Goal: Navigation & Orientation: Find specific page/section

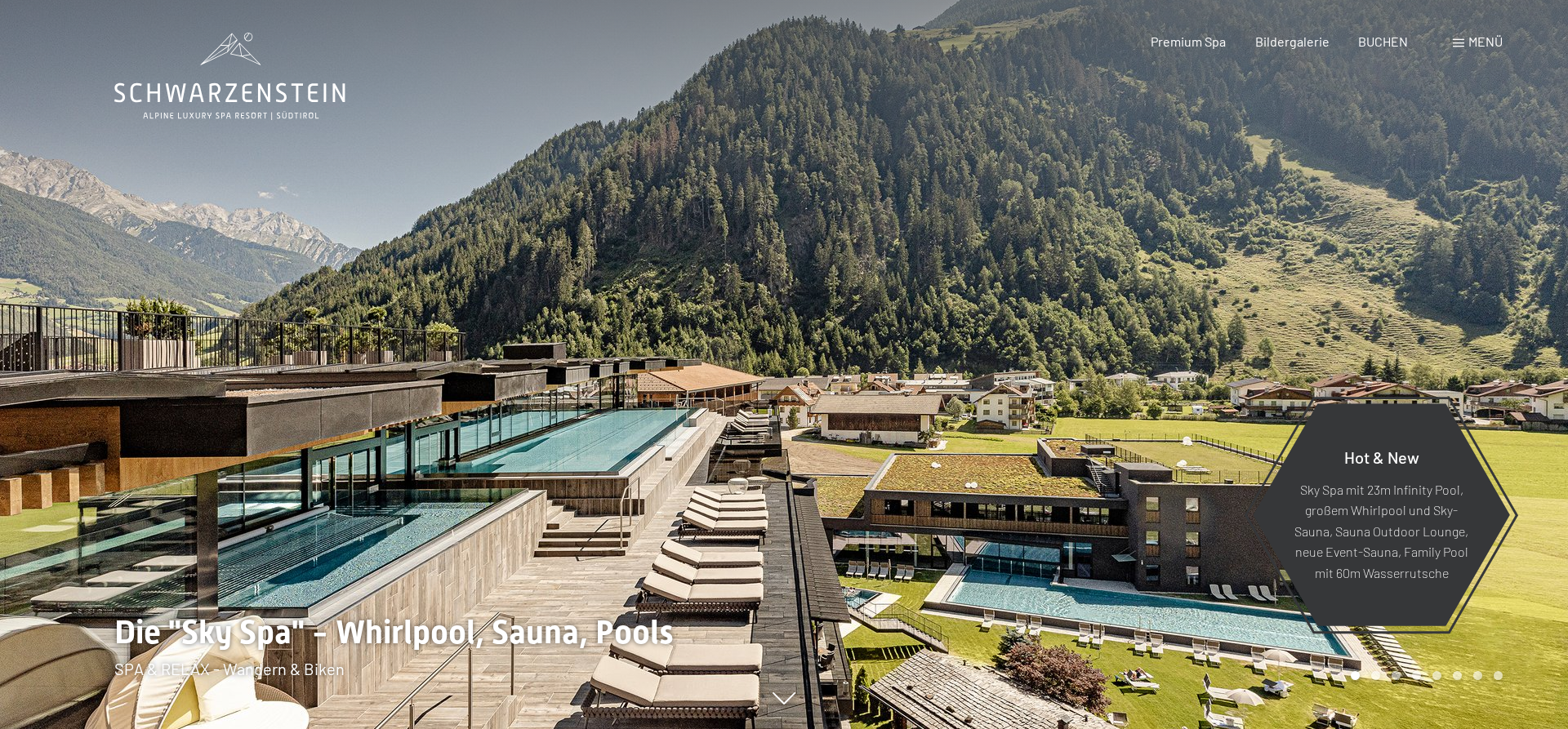
click at [1473, 45] on span "Menü" at bounding box center [1485, 41] width 35 height 15
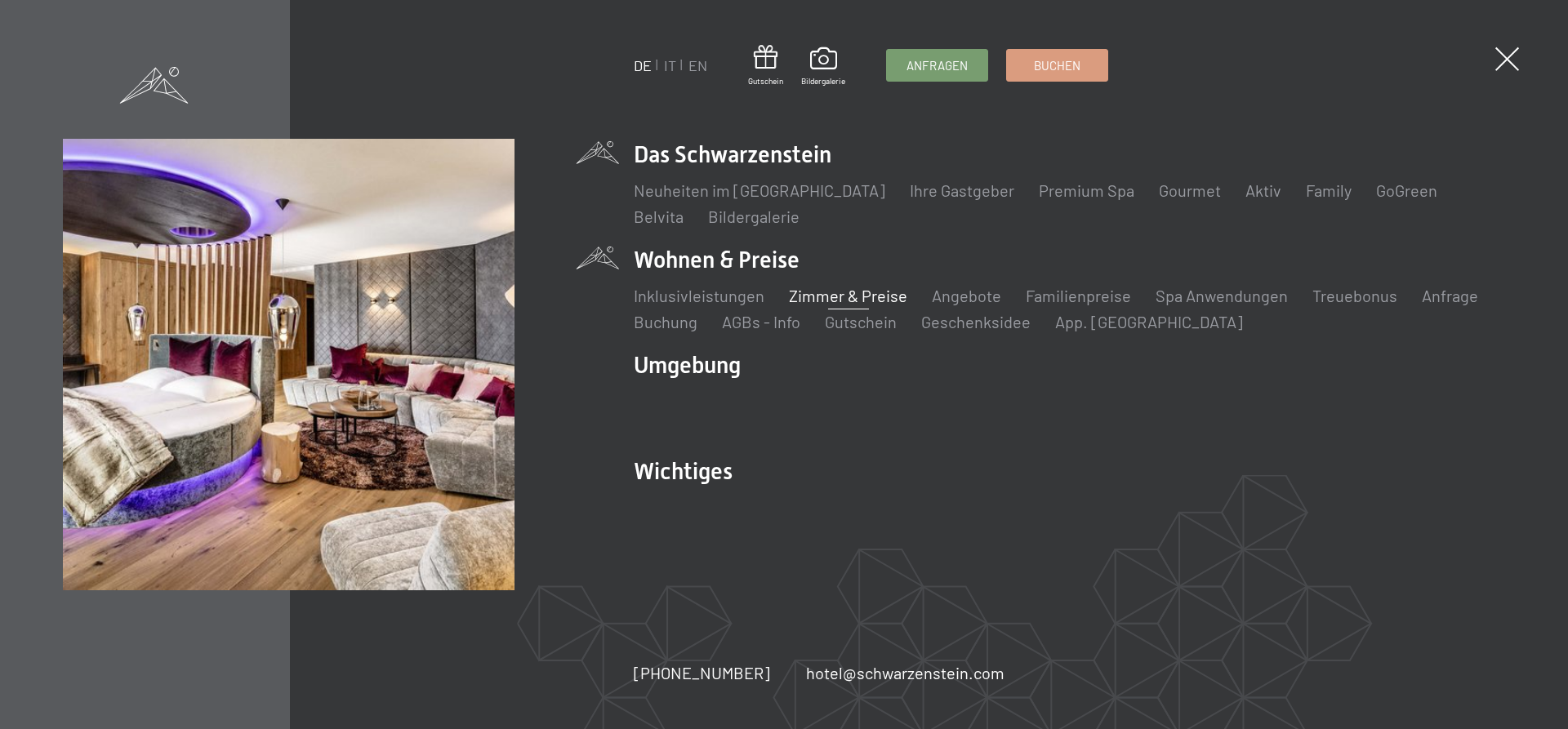
click at [843, 299] on link "Zimmer & Preise" at bounding box center [848, 295] width 119 height 19
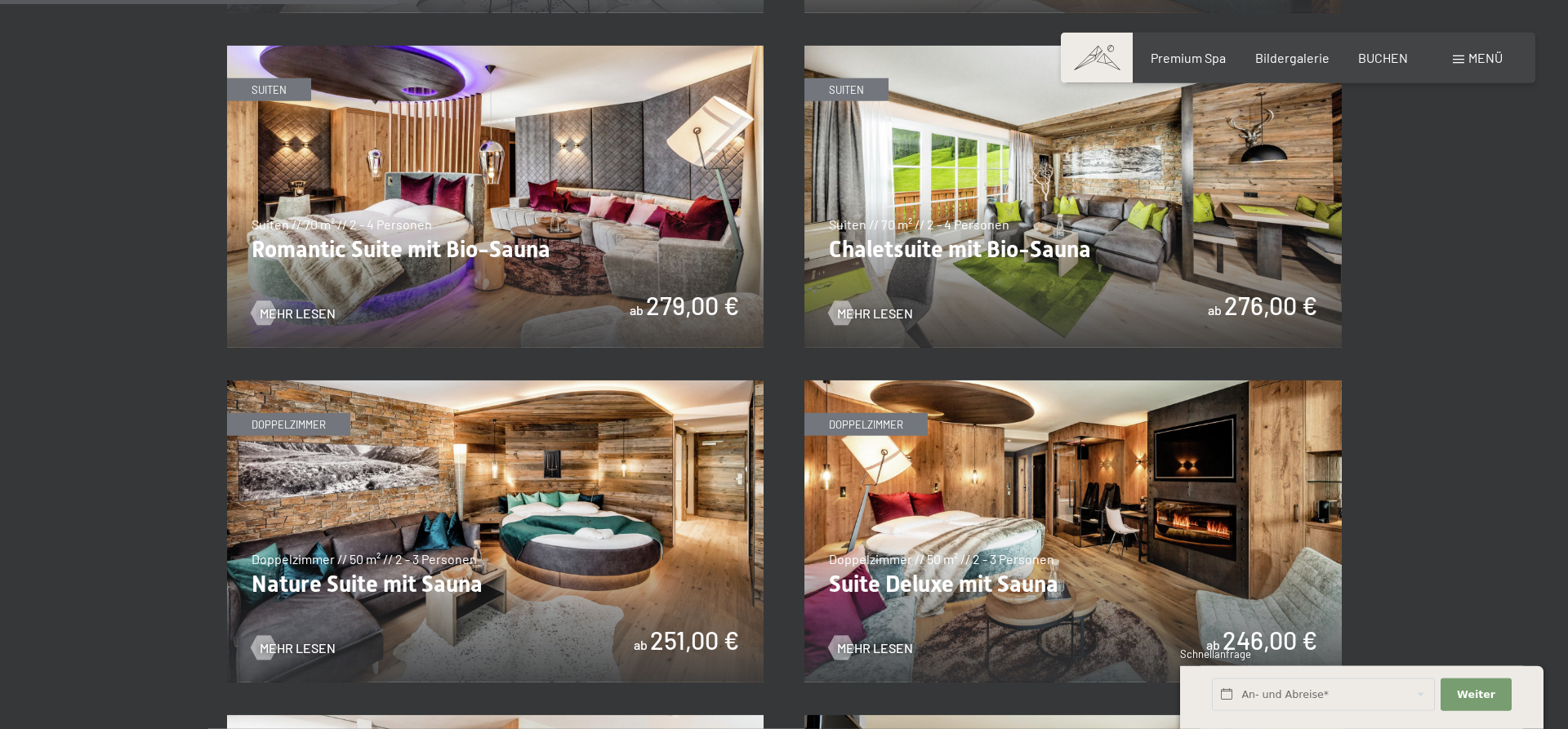
scroll to position [1388, 0]
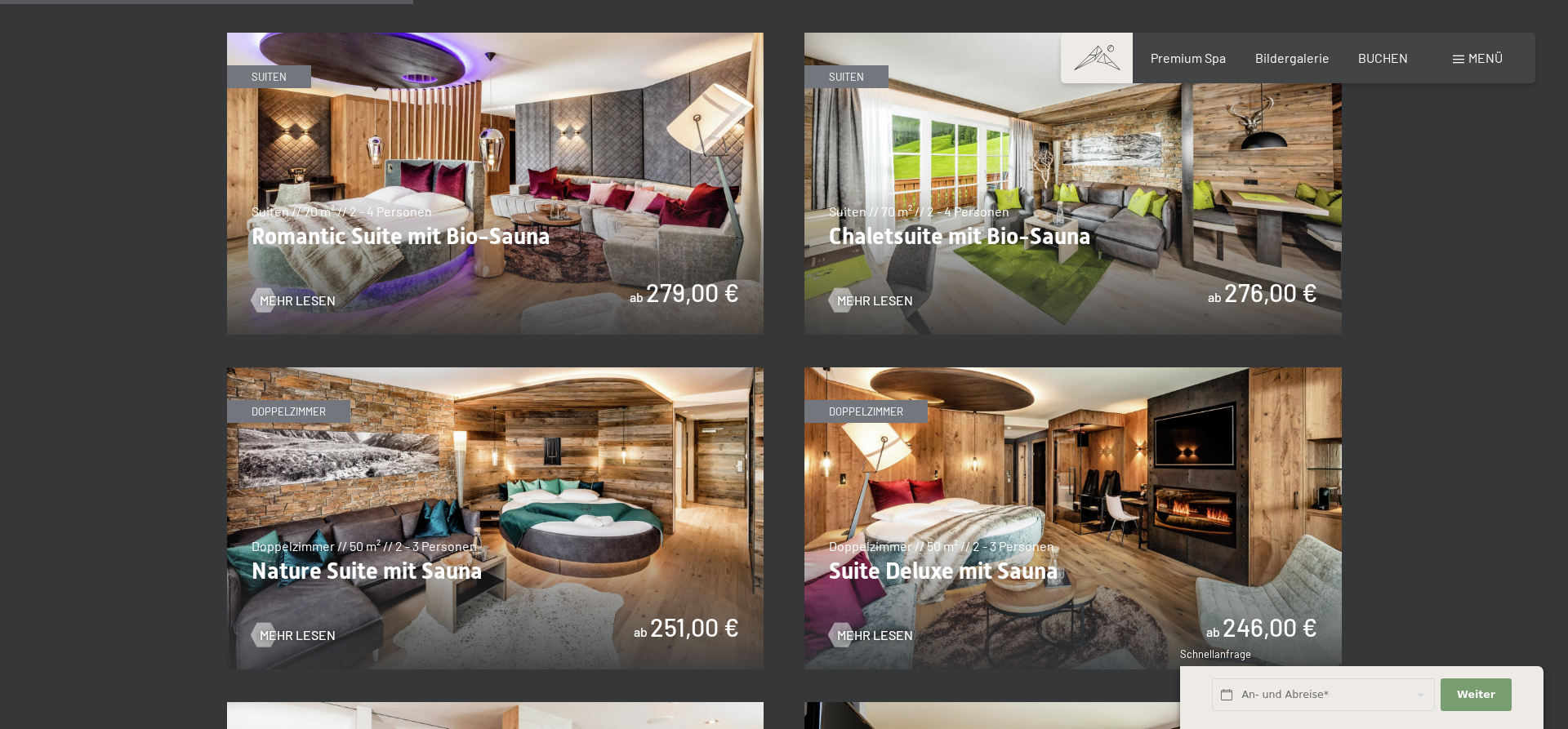
click at [903, 569] on img at bounding box center [1073, 518] width 538 height 303
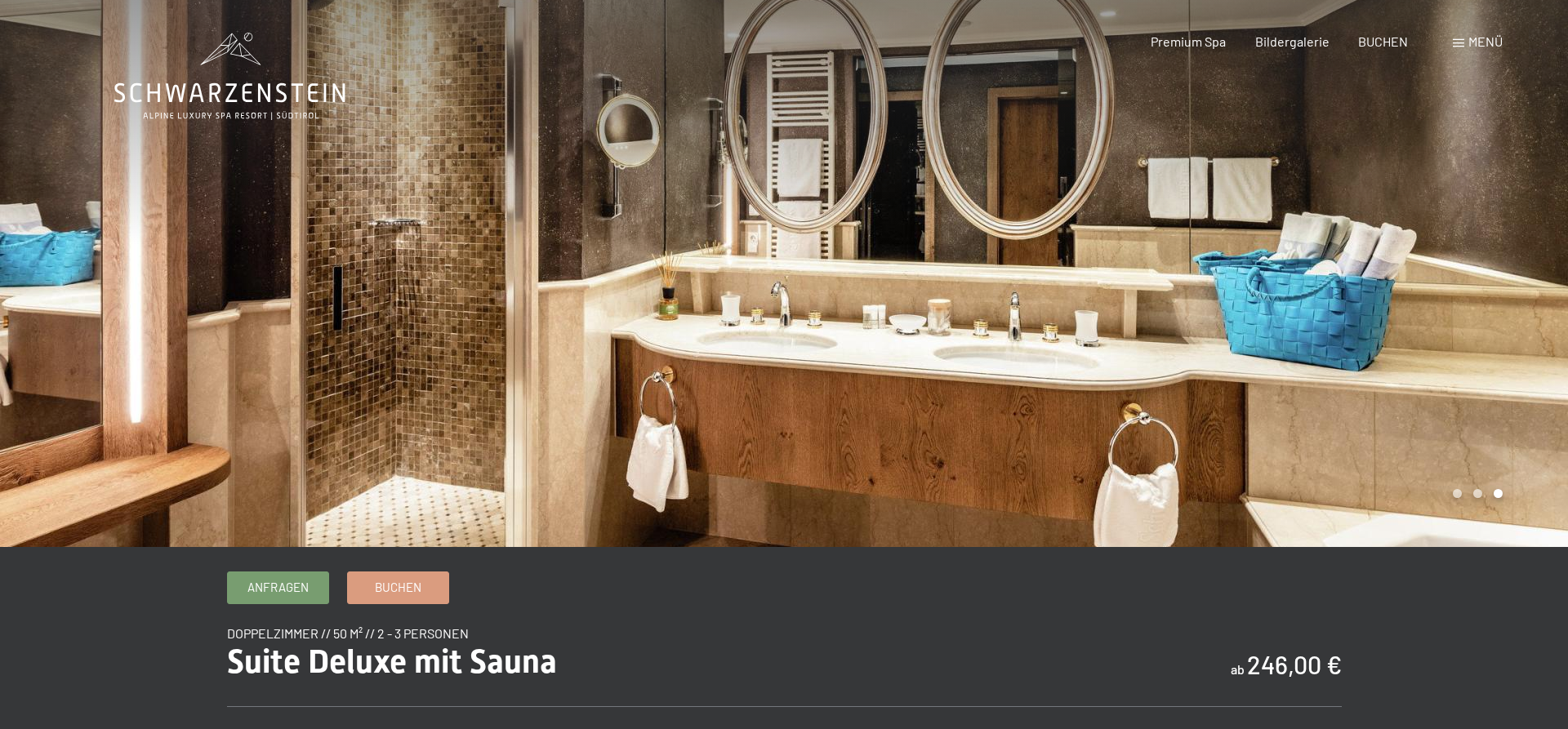
click at [904, 422] on div at bounding box center [1176, 273] width 784 height 547
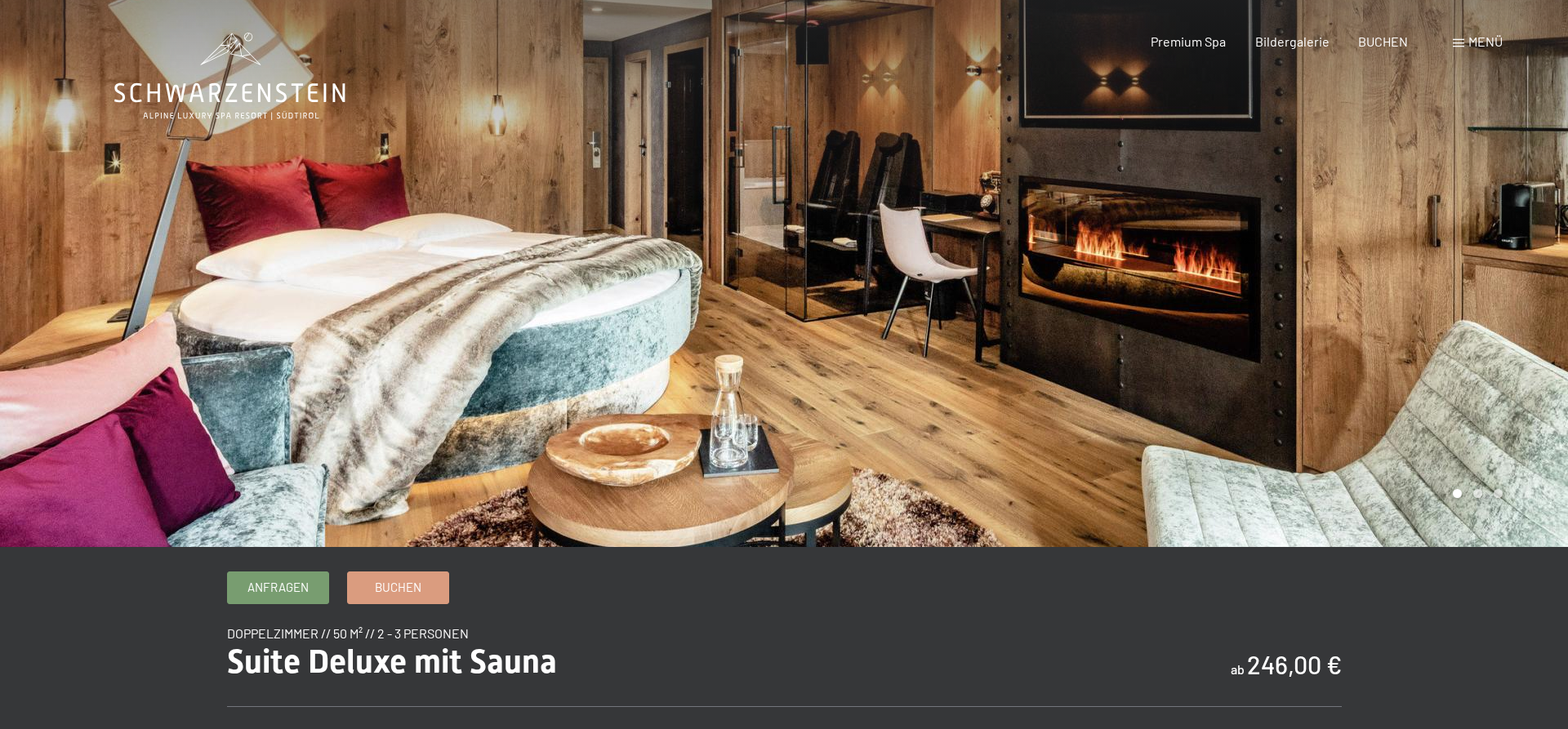
click at [110, 313] on div at bounding box center [392, 273] width 784 height 547
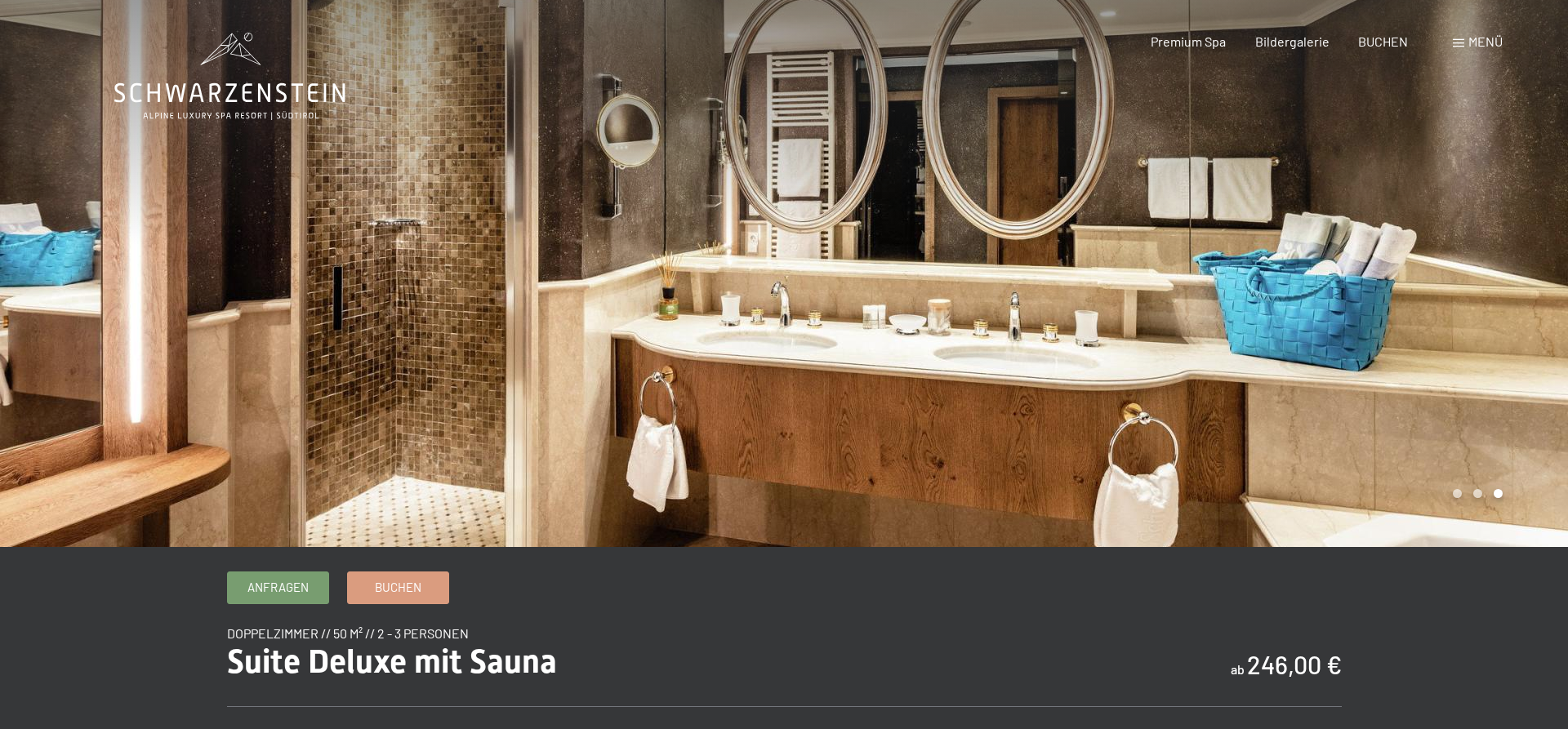
click at [1331, 320] on div at bounding box center [1176, 273] width 784 height 547
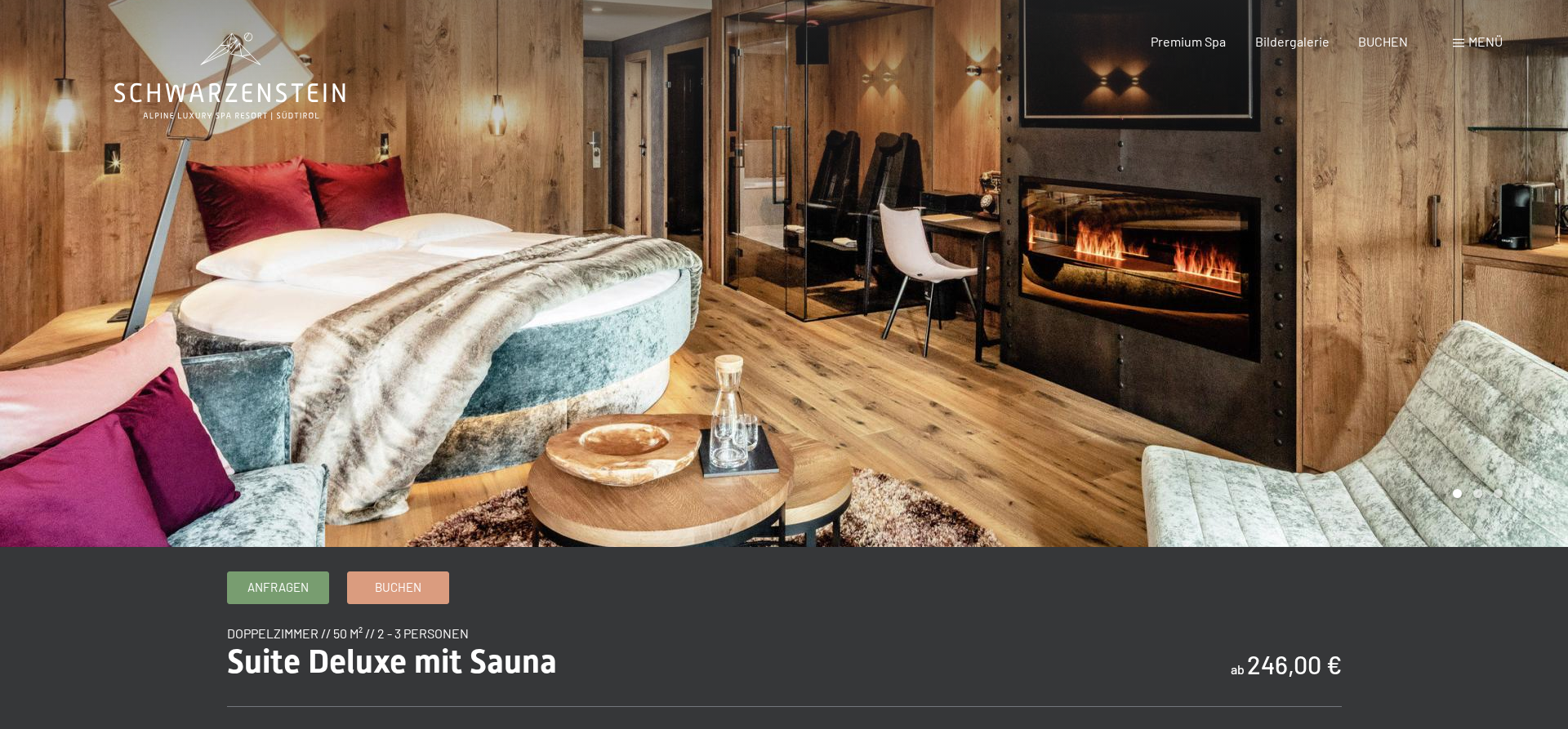
click at [275, 90] on icon at bounding box center [230, 77] width 231 height 88
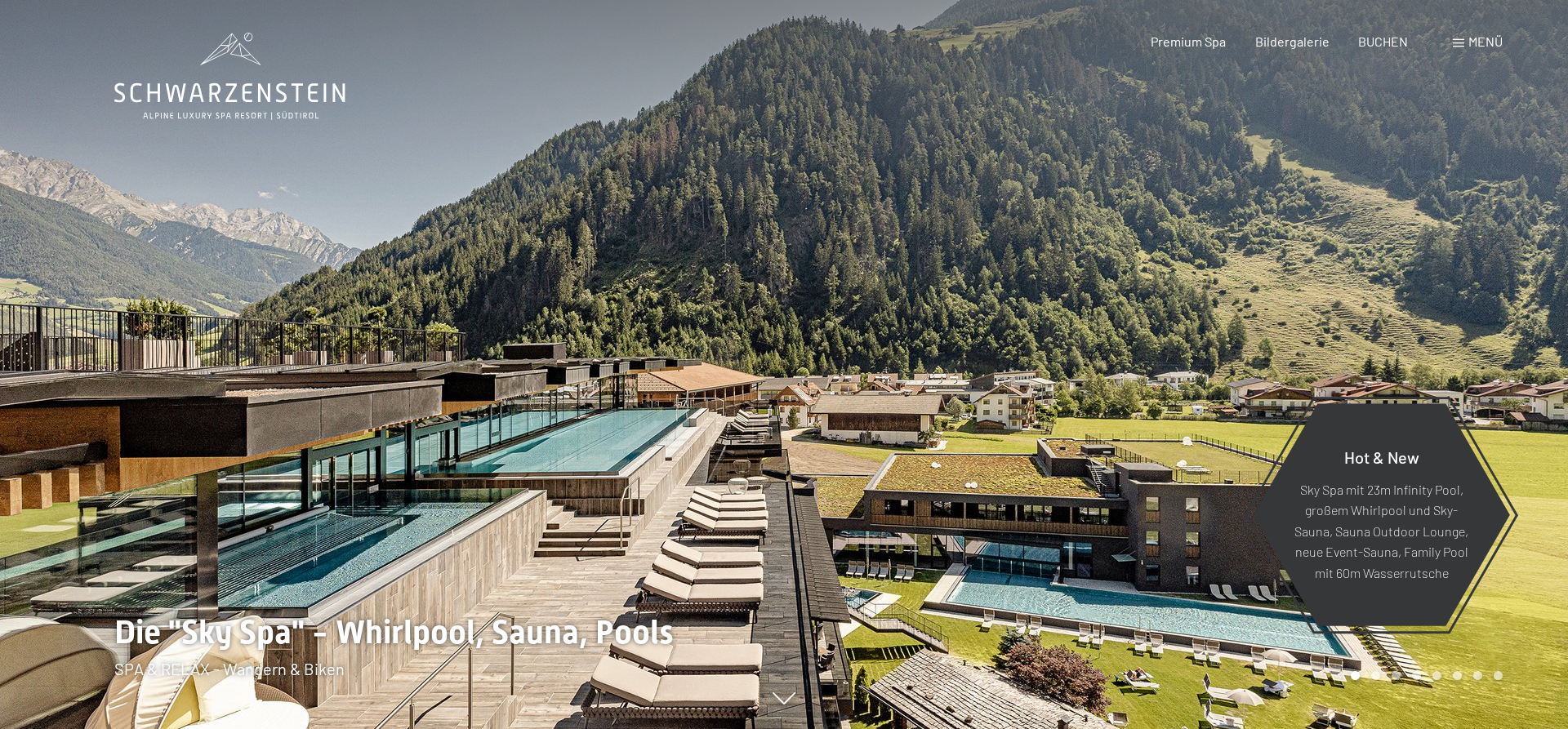
click at [1355, 321] on div at bounding box center [1176, 364] width 784 height 729
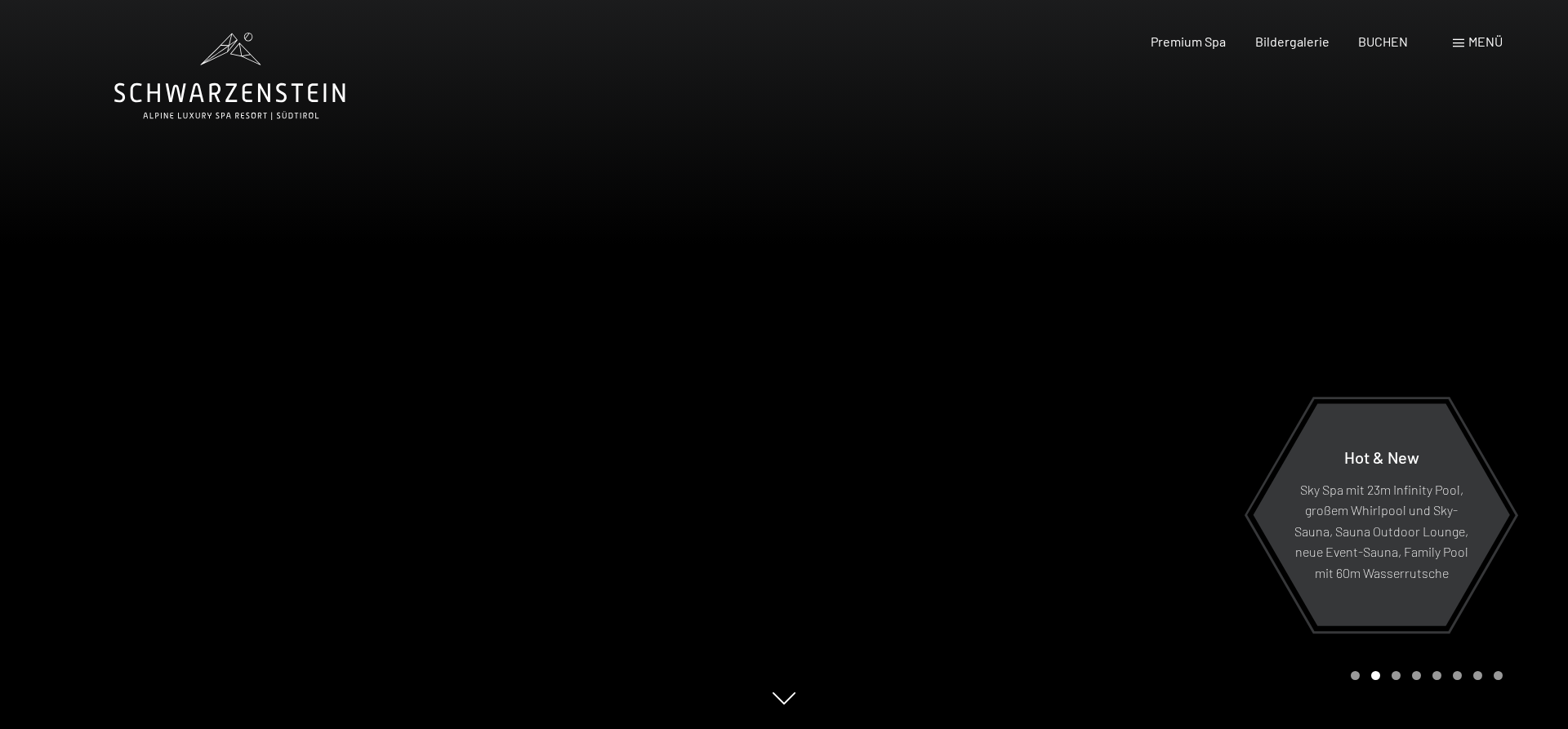
click at [335, 382] on div at bounding box center [392, 364] width 784 height 729
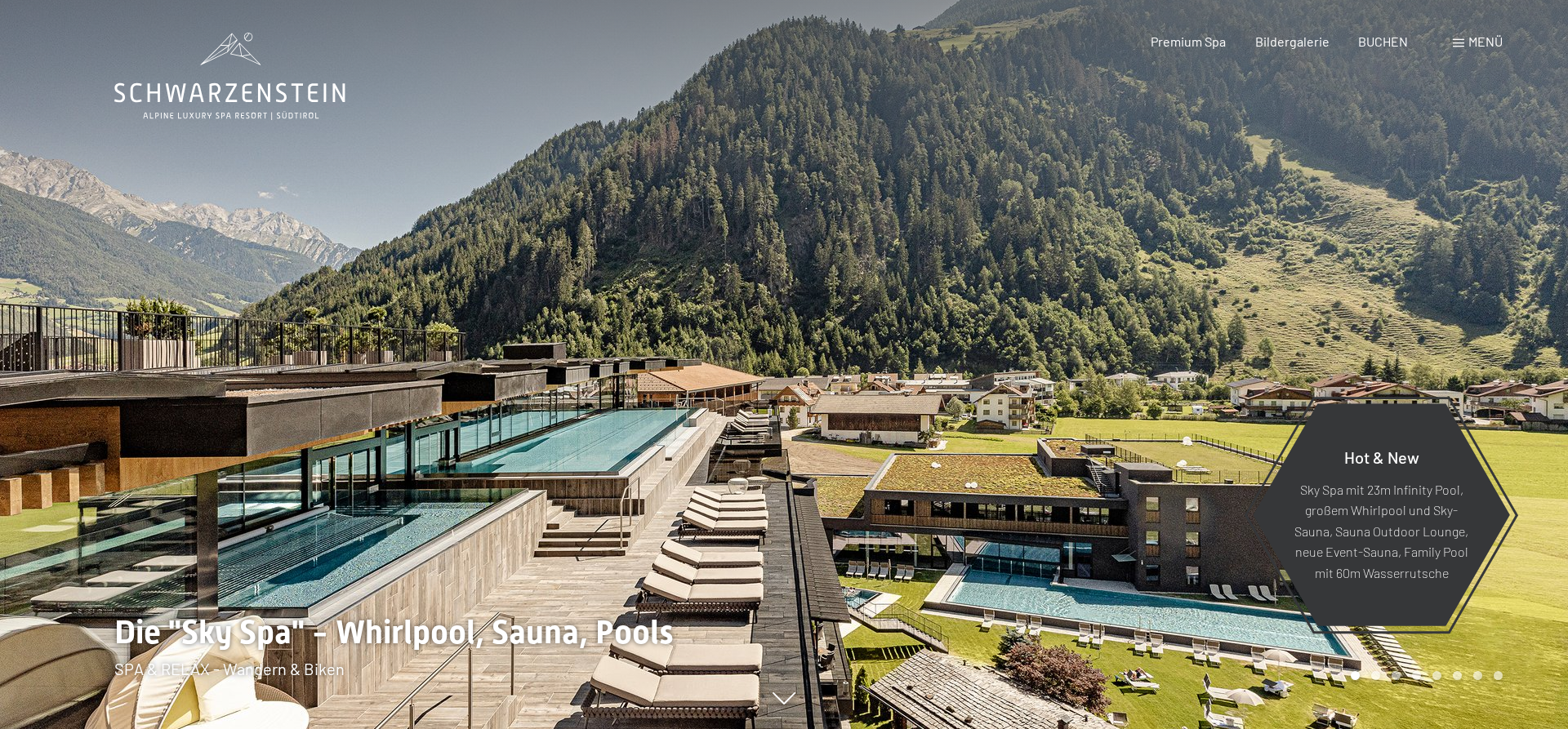
click at [1472, 46] on span "Menü" at bounding box center [1485, 41] width 35 height 15
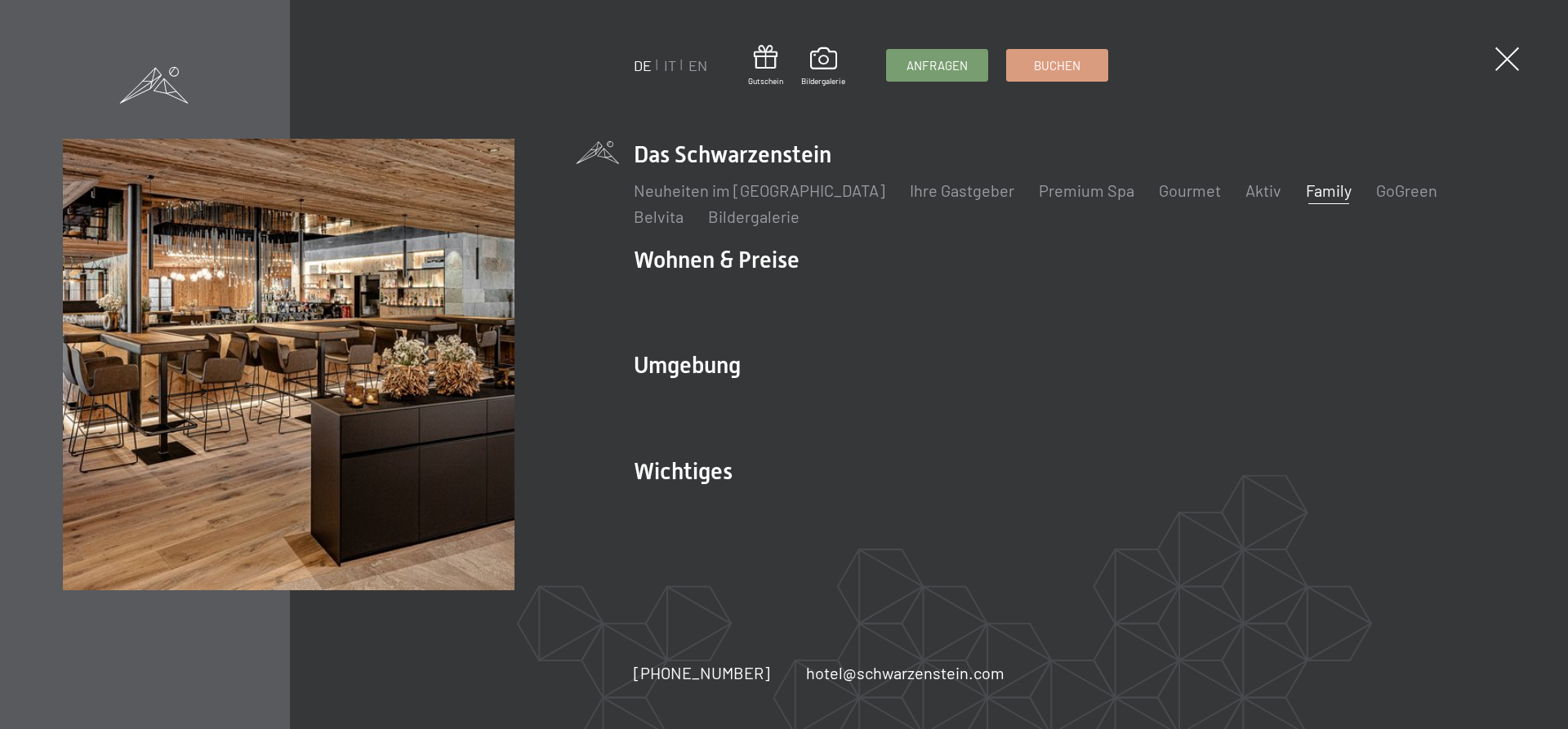
click at [1306, 198] on link "Family" at bounding box center [1329, 190] width 46 height 19
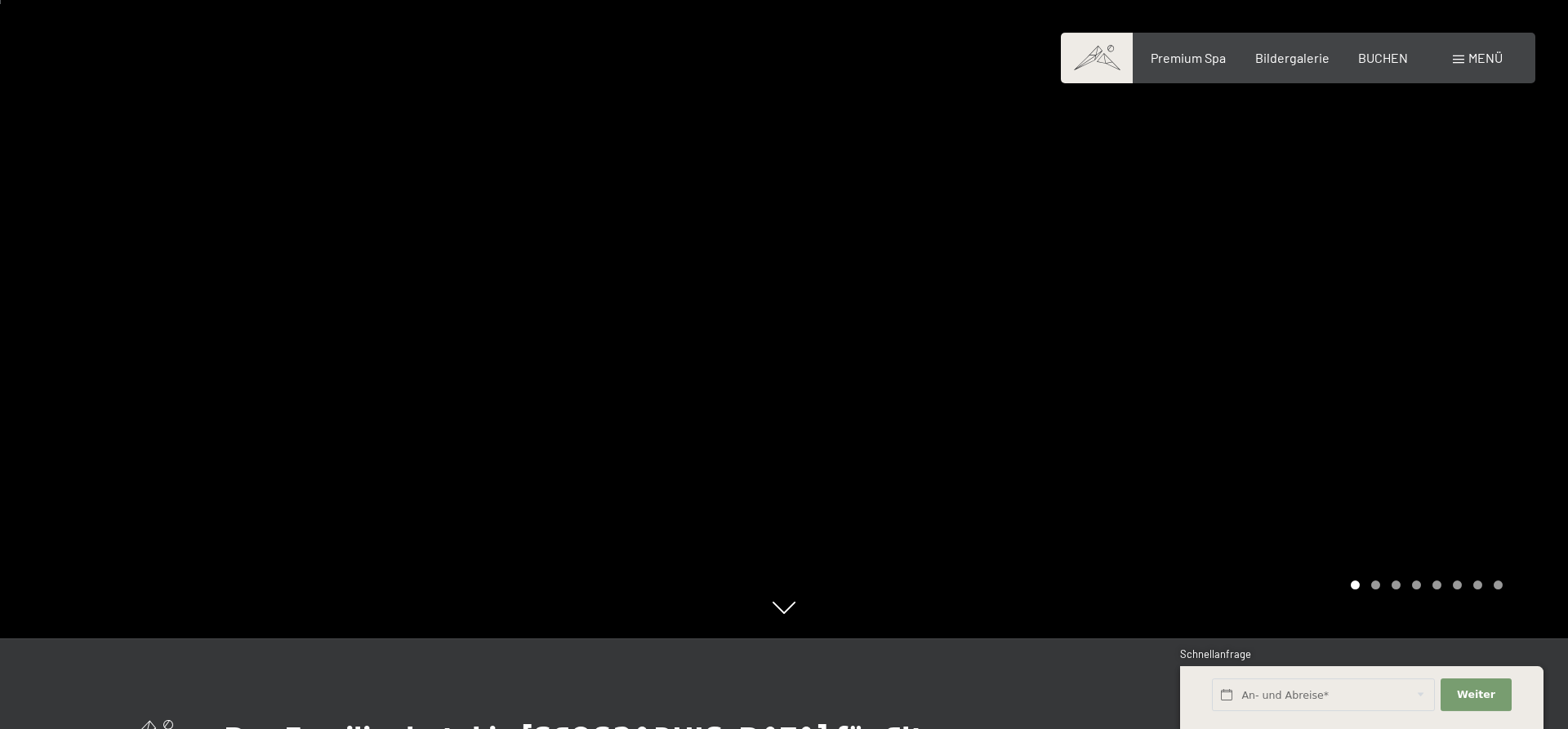
scroll to position [416, 0]
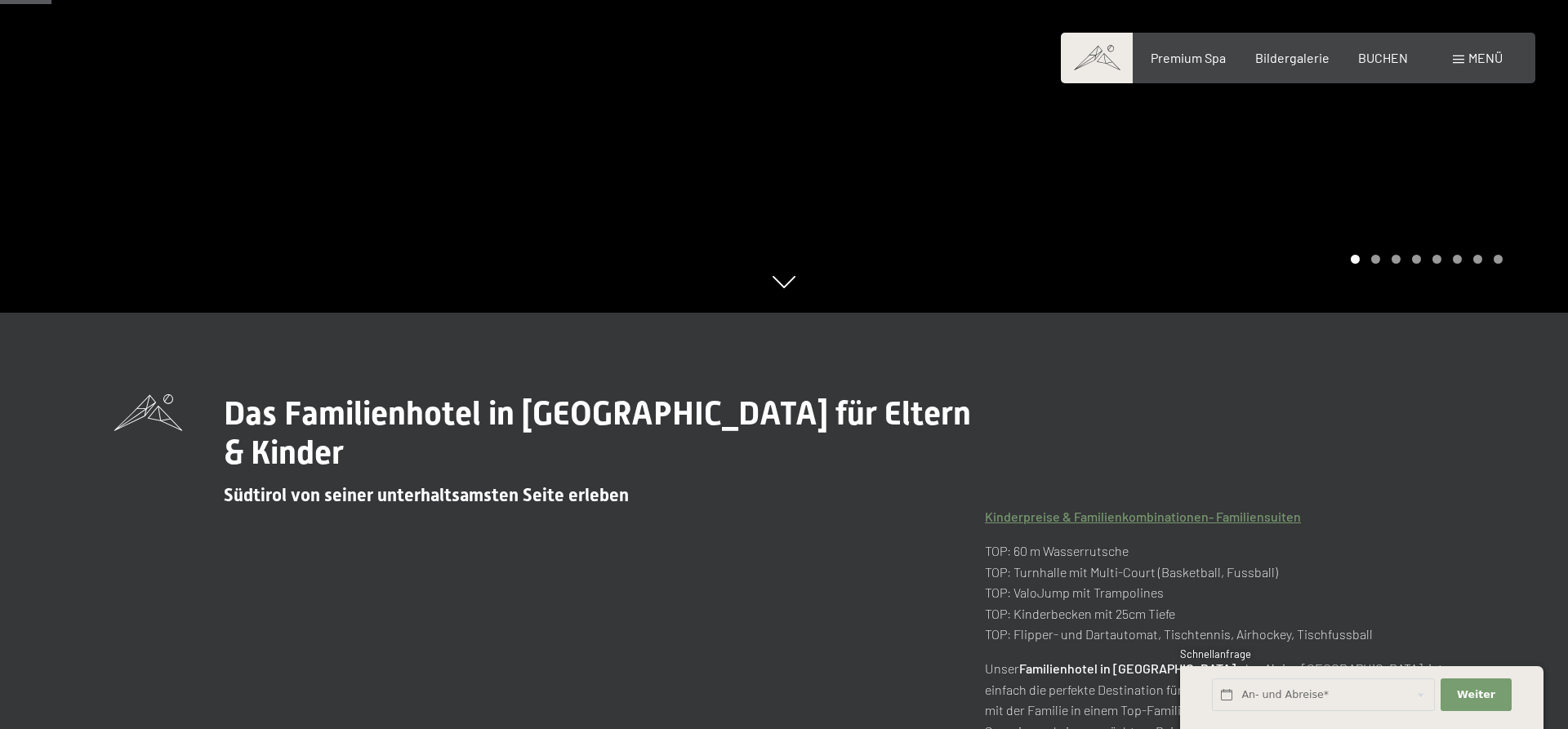
click at [1476, 65] on span "Menü" at bounding box center [1485, 57] width 35 height 15
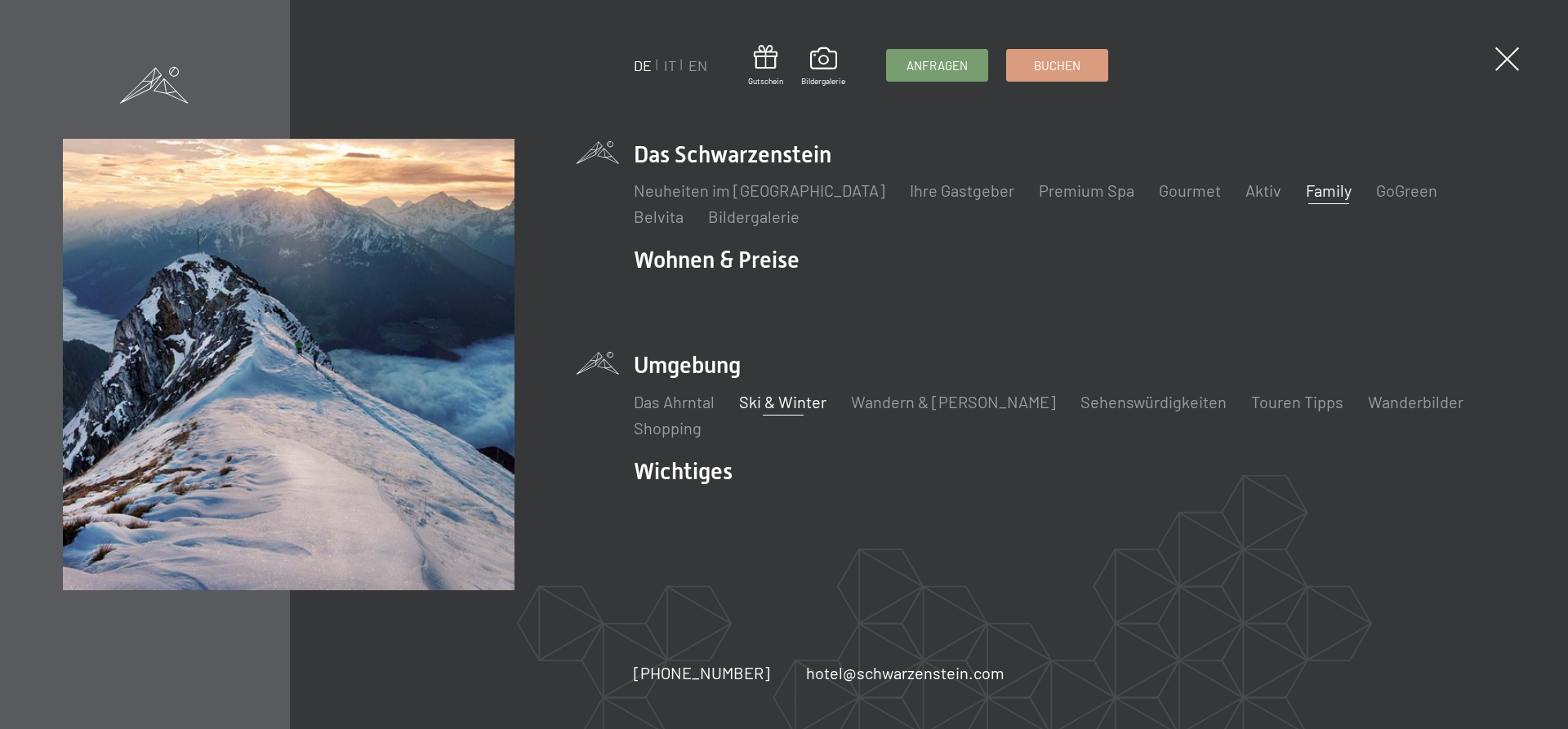
click at [783, 402] on link "Ski & Winter" at bounding box center [783, 401] width 88 height 19
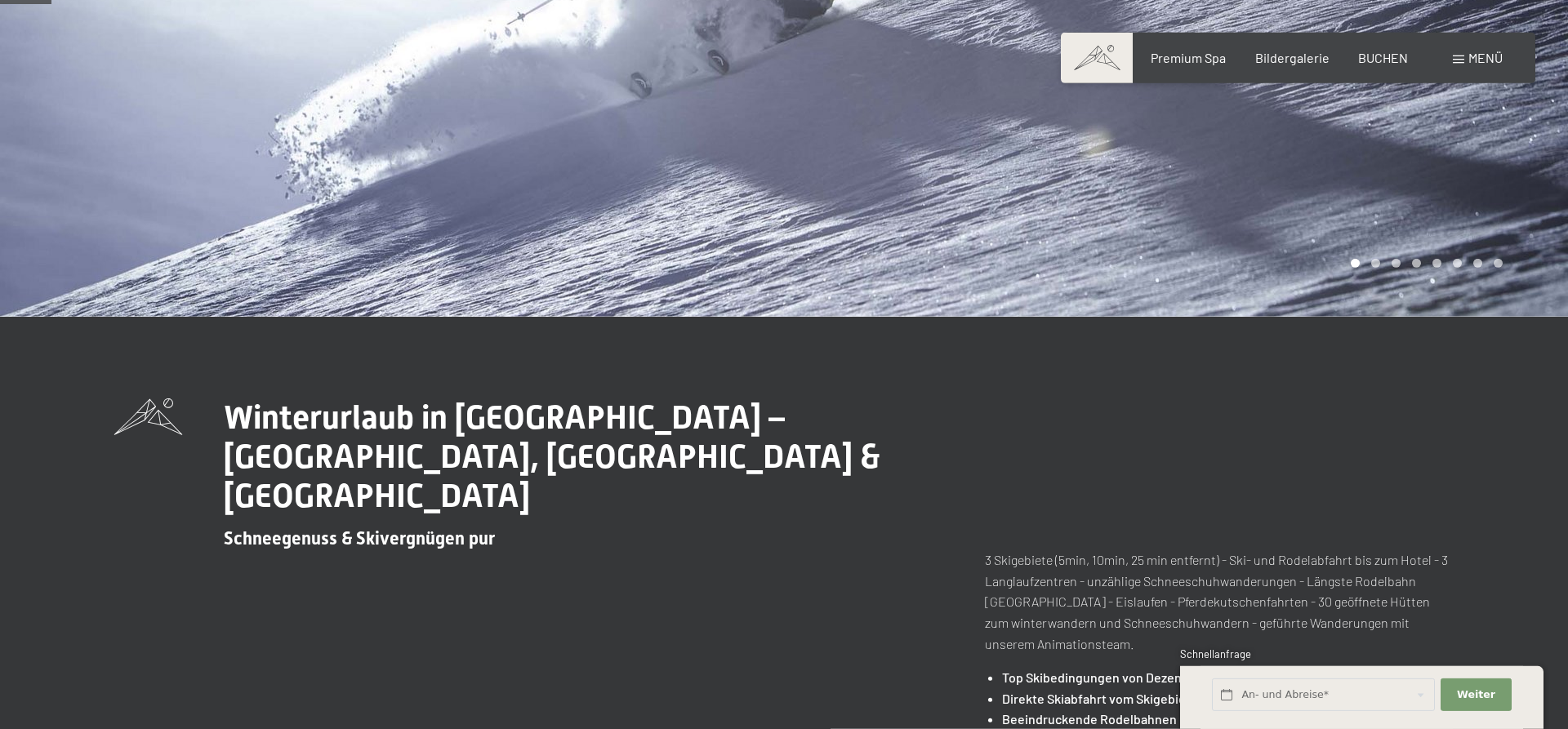
scroll to position [277, 0]
